Goal: Find specific page/section: Find specific page/section

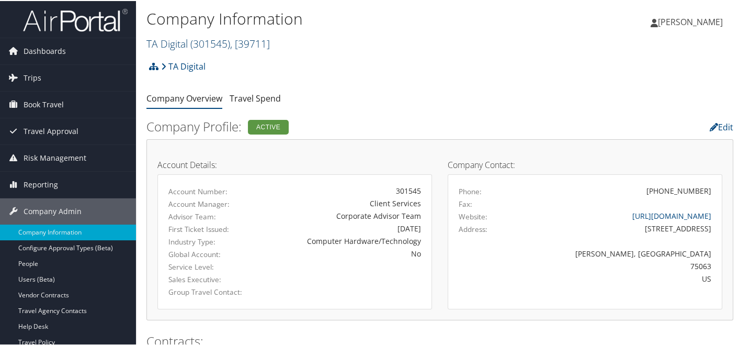
click at [214, 47] on span "( 301545 )" at bounding box center [210, 43] width 40 height 14
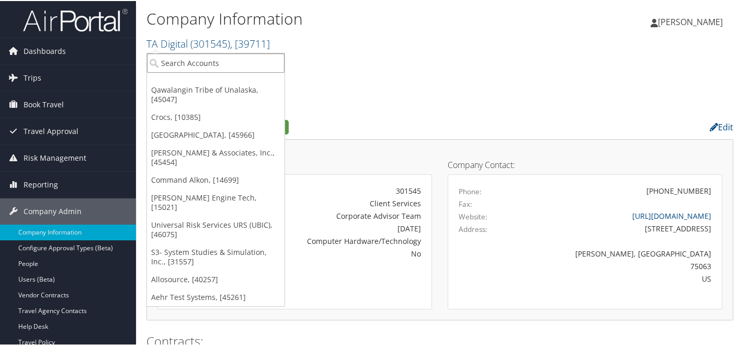
click at [184, 57] on input "search" at bounding box center [216, 61] width 138 height 19
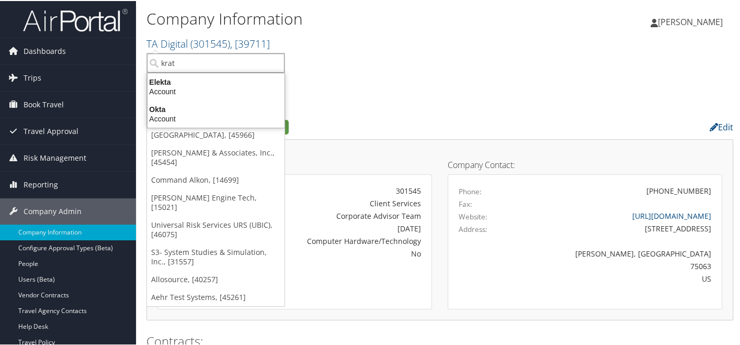
type input "krato"
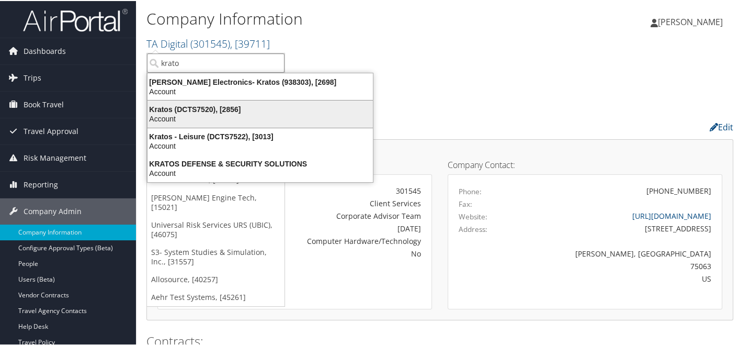
click at [210, 100] on li "Kratos (DCTS7520), [2856] Account" at bounding box center [260, 113] width 226 height 28
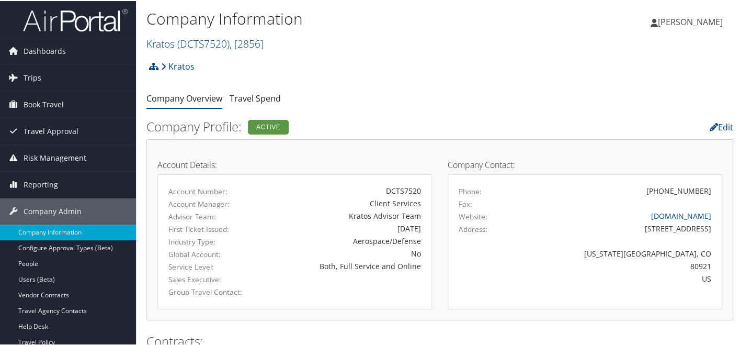
click at [184, 45] on span "( DCTS7520 )" at bounding box center [203, 43] width 52 height 14
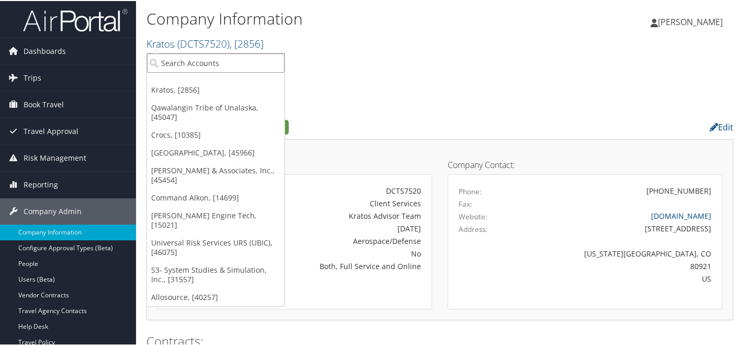
click at [180, 63] on input "search" at bounding box center [216, 61] width 138 height 19
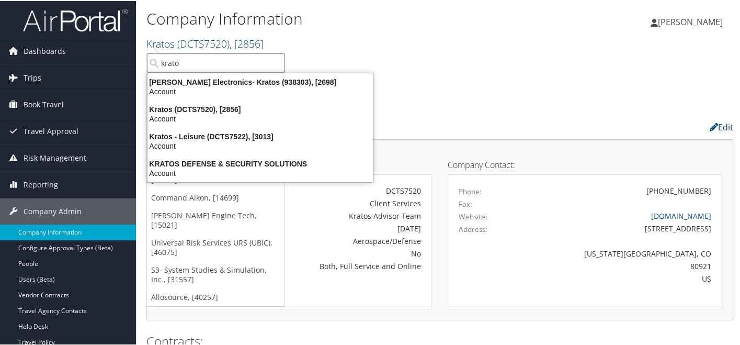
type input "kratos"
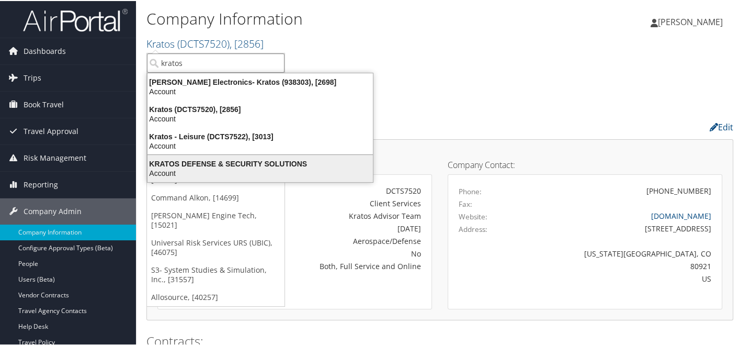
click at [237, 167] on div "Account" at bounding box center [260, 171] width 238 height 9
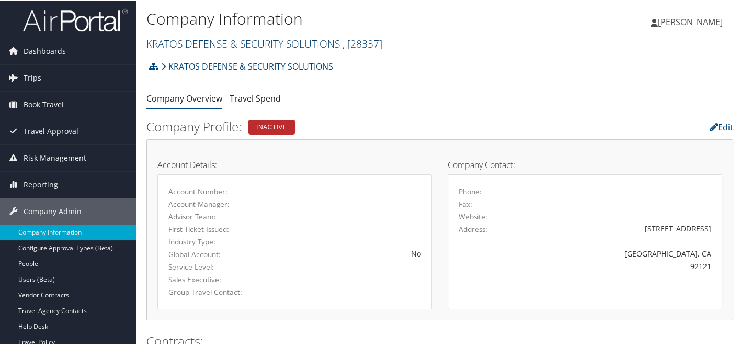
click at [248, 42] on link "KRATOS DEFENSE & SECURITY SOLUTIONS , [ 28337 ]" at bounding box center [264, 43] width 236 height 14
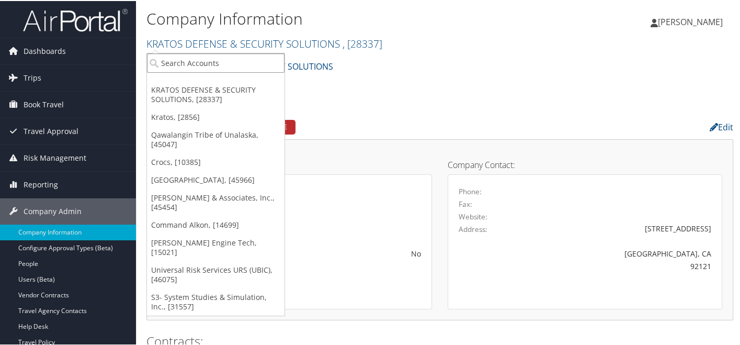
click at [219, 59] on input "search" at bounding box center [216, 61] width 138 height 19
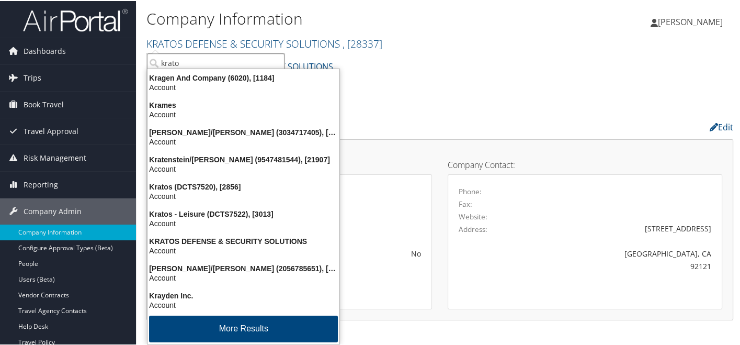
type input "kratos"
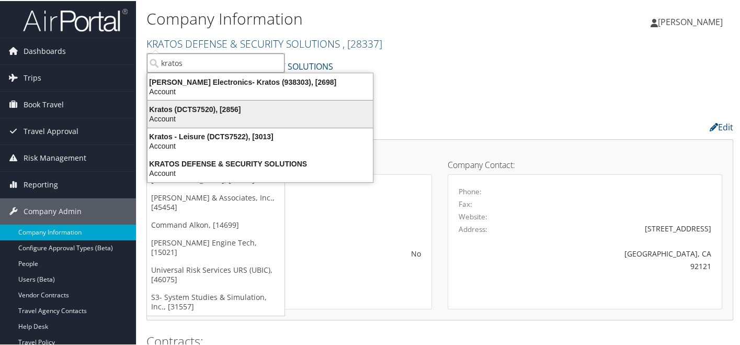
click at [209, 106] on div "Kratos (DCTS7520), [2856]" at bounding box center [260, 108] width 238 height 9
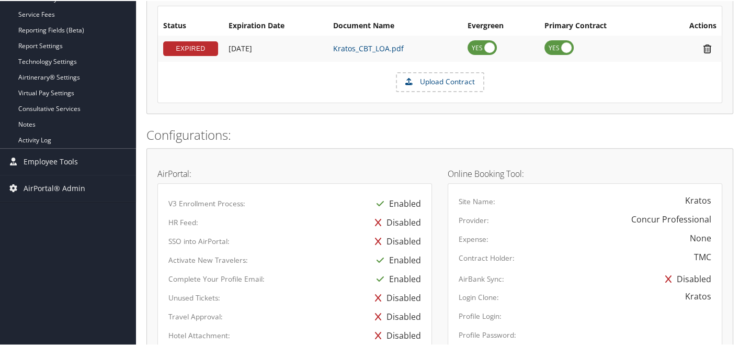
scroll to position [309, 0]
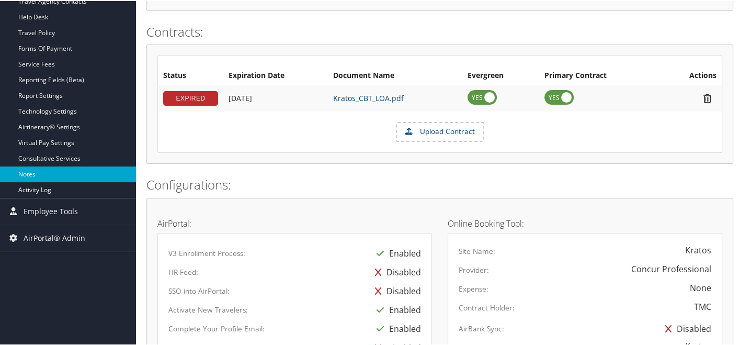
click at [60, 171] on link "Notes" at bounding box center [68, 173] width 136 height 16
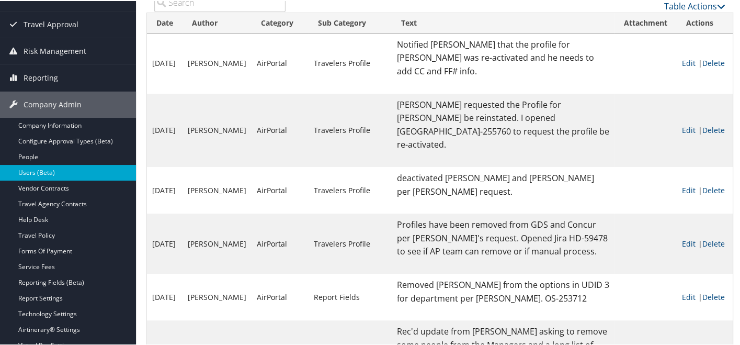
scroll to position [119, 0]
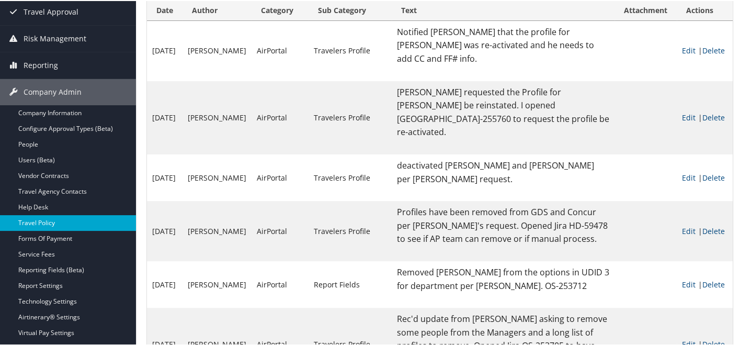
click at [64, 219] on link "Travel Policy" at bounding box center [68, 222] width 136 height 16
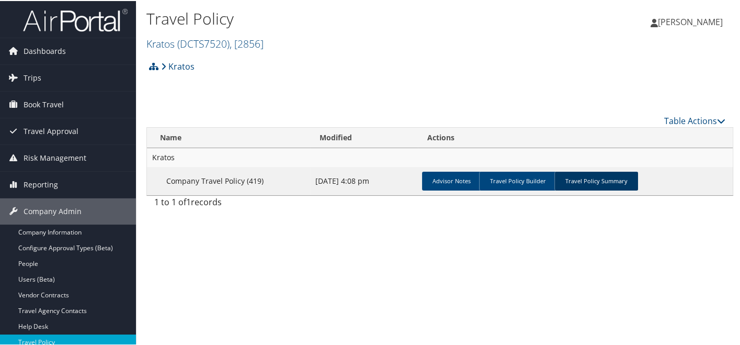
click at [576, 178] on link "Travel Policy Summary" at bounding box center [596, 180] width 84 height 19
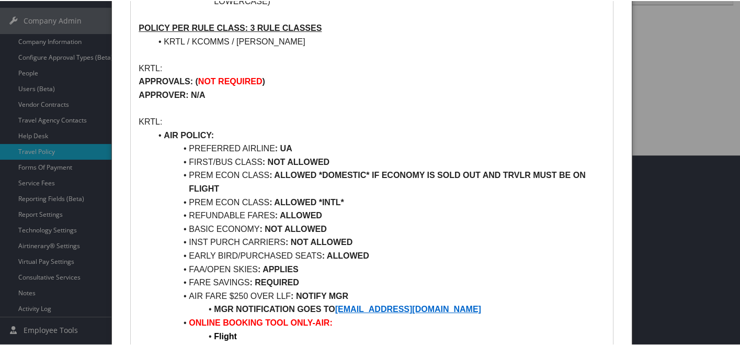
scroll to position [190, 0]
